Goal: Check status

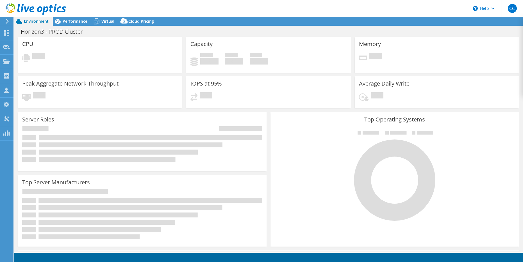
select select "USD"
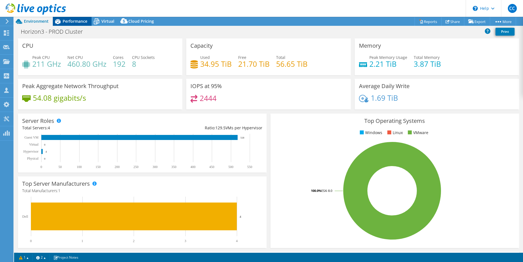
click at [79, 22] on span "Performance" at bounding box center [75, 21] width 25 height 5
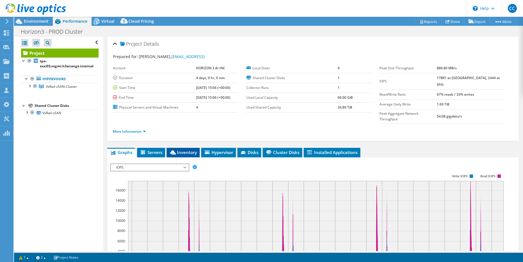
click at [192, 150] on span "Inventory" at bounding box center [183, 153] width 28 height 6
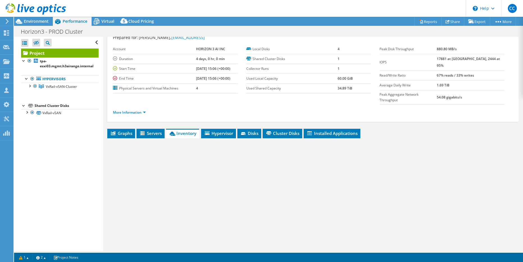
scroll to position [36, 0]
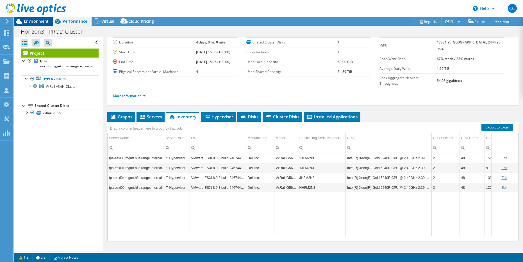
click at [43, 19] on span "Environment" at bounding box center [36, 21] width 25 height 5
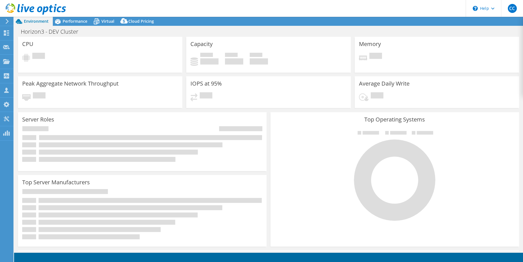
select select "USD"
